Goal: Information Seeking & Learning: Learn about a topic

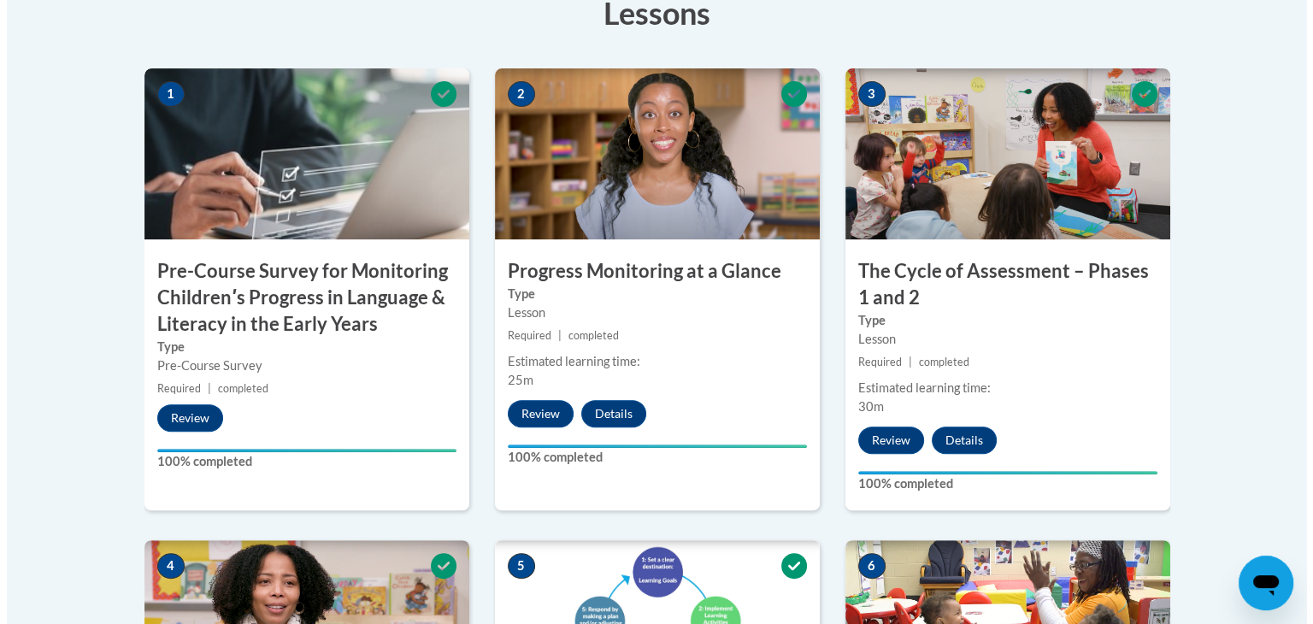
scroll to position [1091, 0]
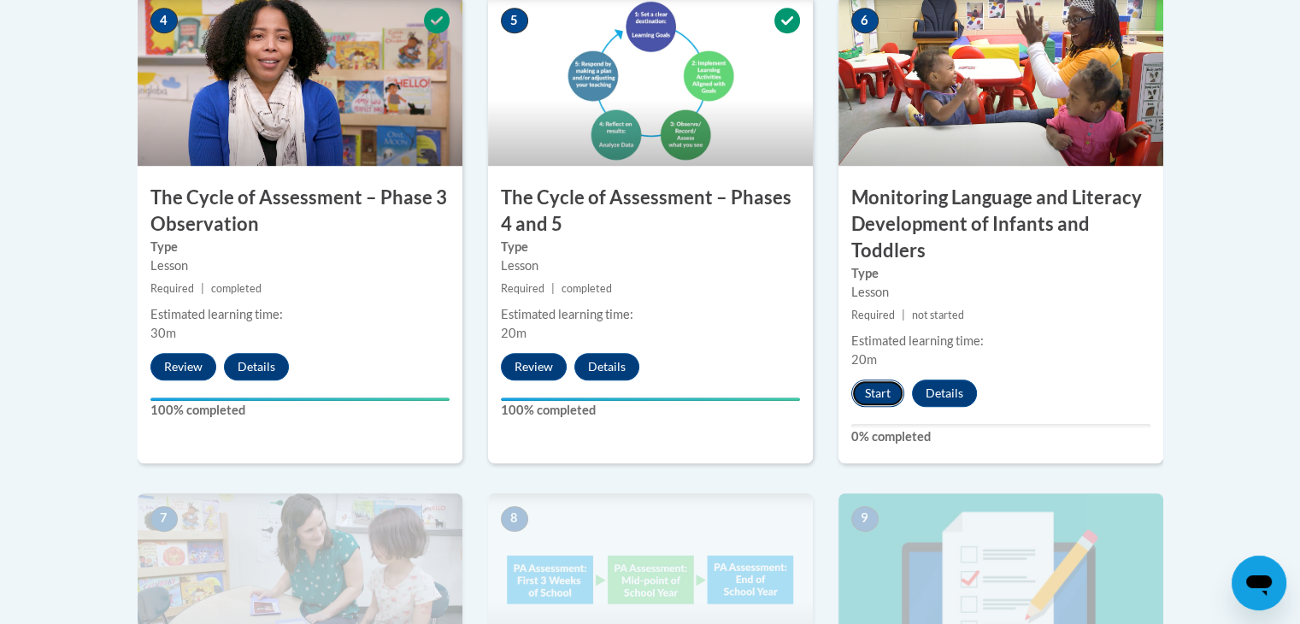
click at [878, 401] on button "Start" at bounding box center [877, 392] width 53 height 27
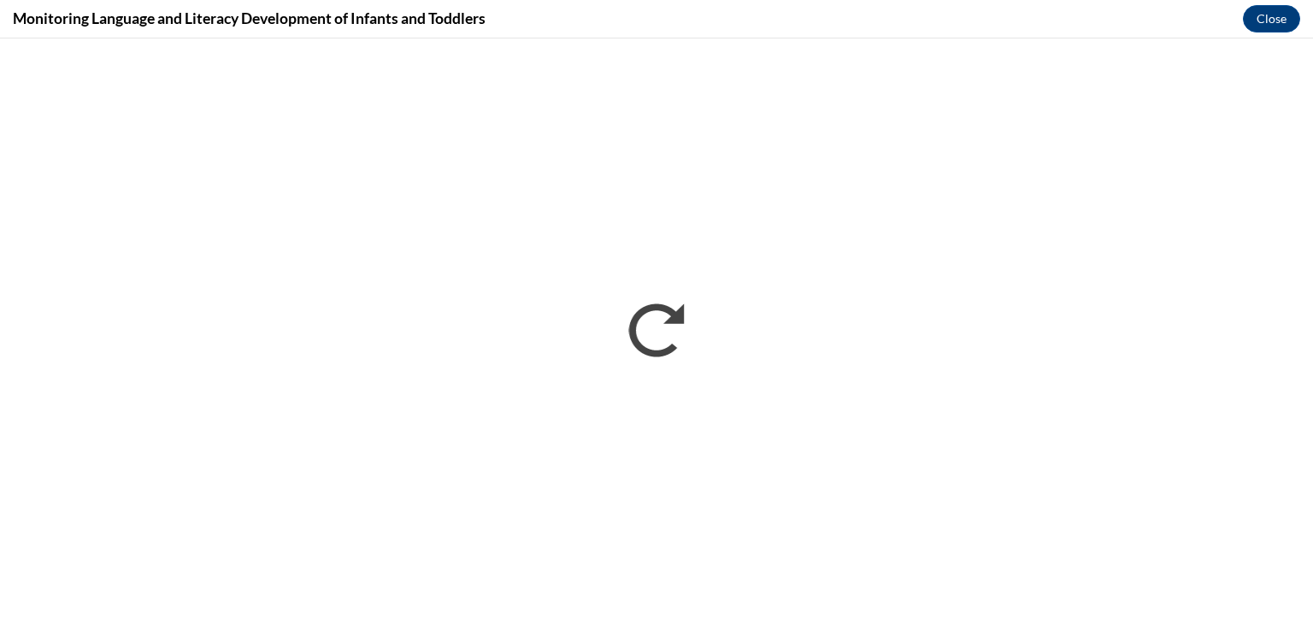
scroll to position [0, 0]
